Goal: Task Accomplishment & Management: Manage account settings

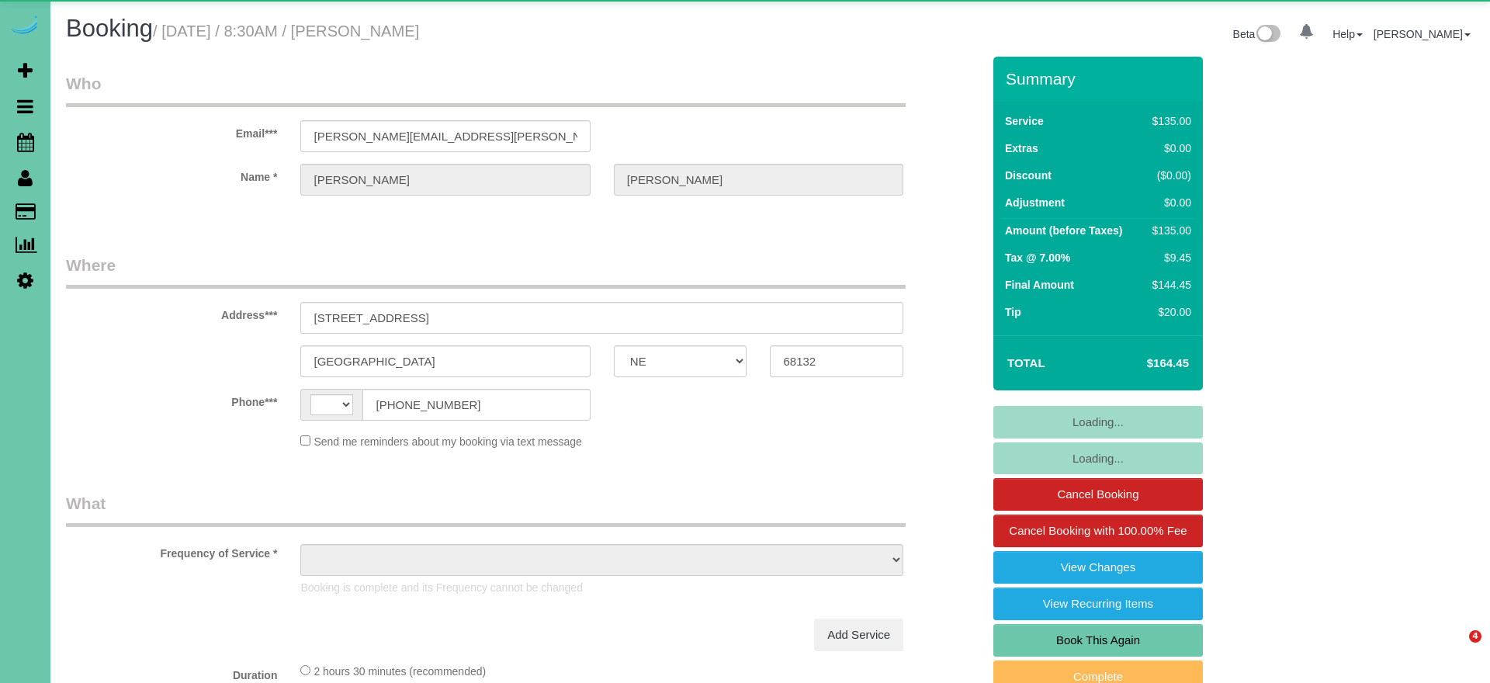
select select "NE"
select select "string:[GEOGRAPHIC_DATA]"
select select "object:628"
select select "string:fspay-cf6d09dd-3363-4505-ae10-996af018aa10"
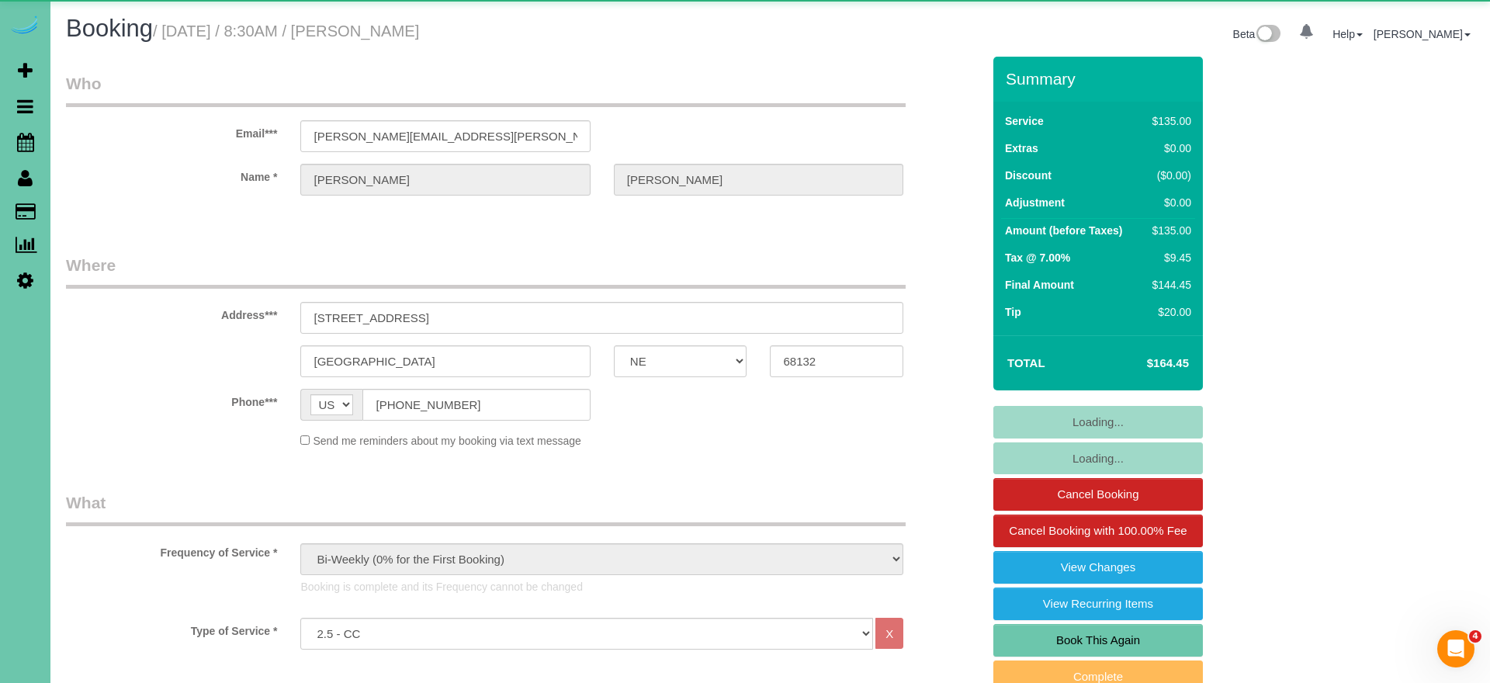
select select "object:900"
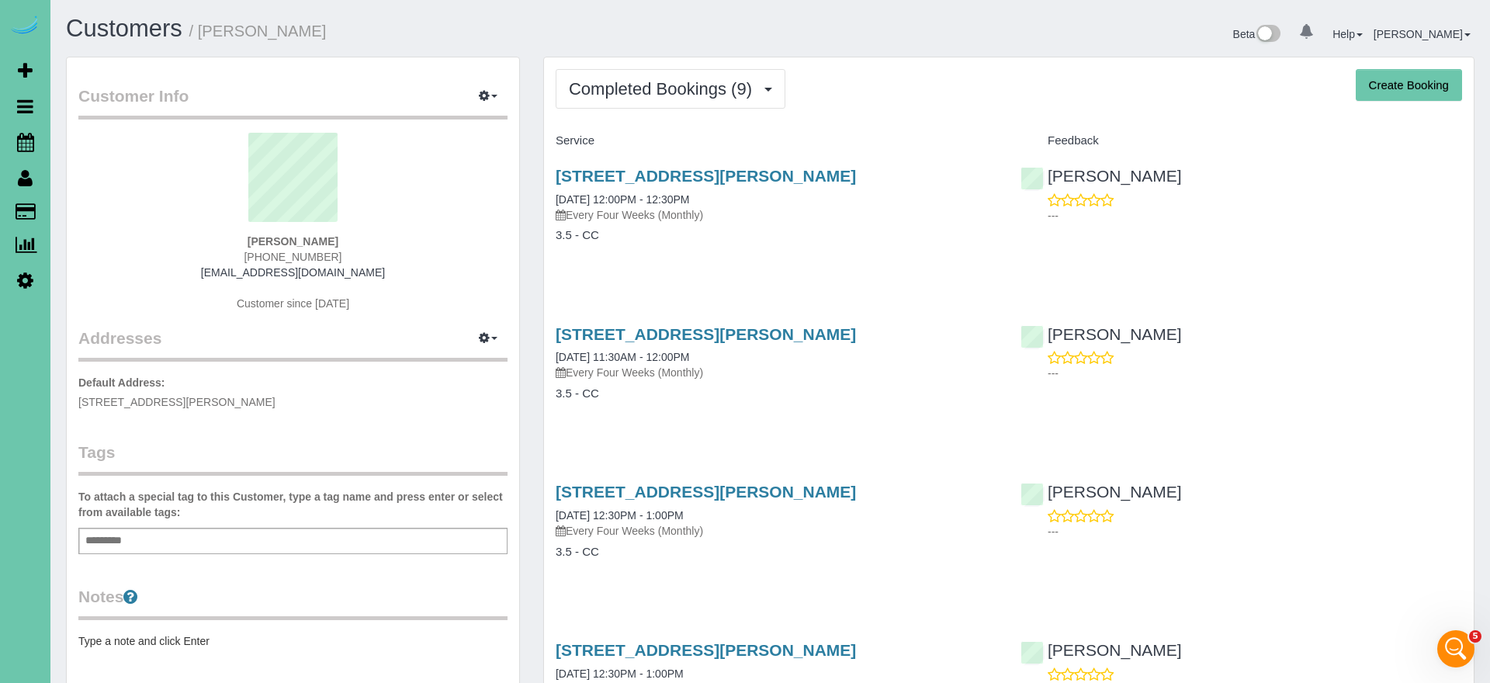
scroll to position [2724, 0]
drag, startPoint x: 238, startPoint y: 402, endPoint x: 75, endPoint y: 398, distance: 163.0
click at [77, 398] on div "Customer Info Edit Contact Info Send Message Email Preferences Special Sales Ta…" at bounding box center [293, 492] width 452 height 870
copy span "5203 Burt St, Omaha, NE 68132"
